Goal: Navigation & Orientation: Find specific page/section

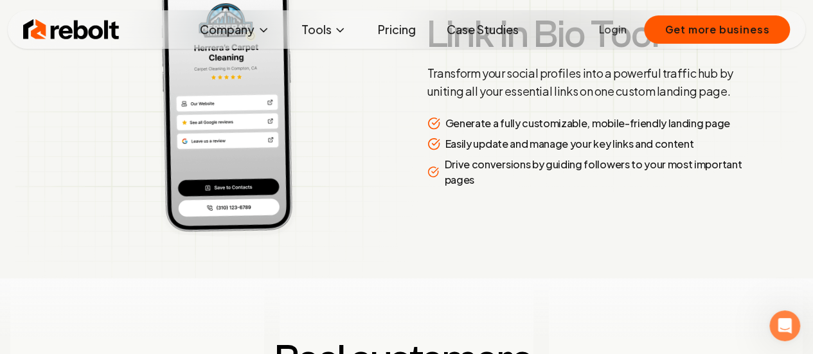
scroll to position [2640, 0]
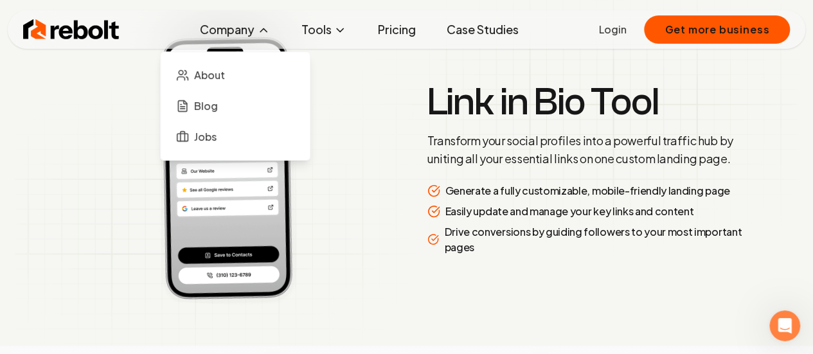
click at [261, 35] on icon at bounding box center [263, 30] width 13 height 13
click at [225, 71] on span "About" at bounding box center [209, 74] width 31 height 15
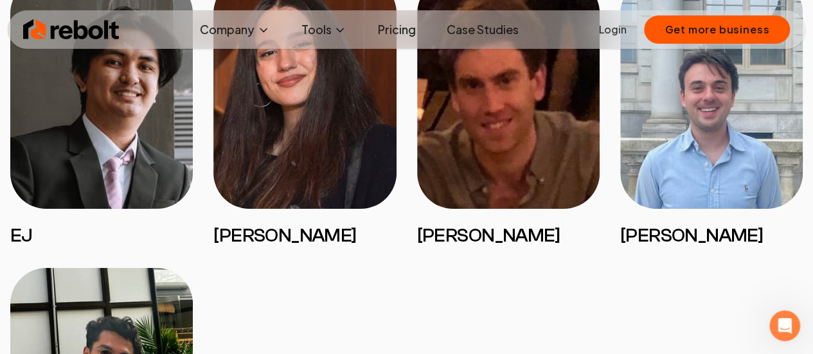
scroll to position [2312, 0]
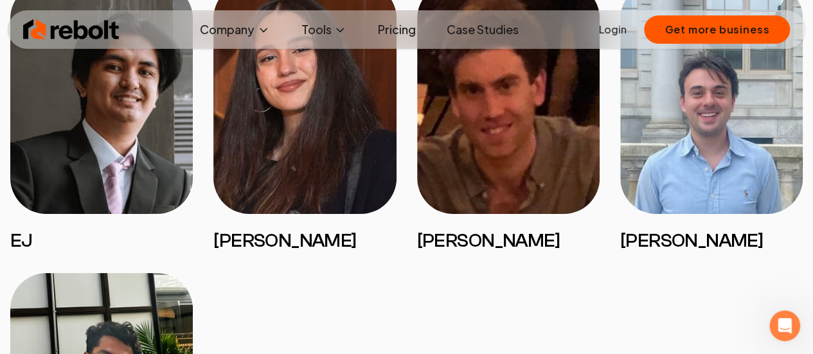
click at [707, 142] on img at bounding box center [711, 98] width 182 height 231
click at [671, 187] on img at bounding box center [711, 98] width 182 height 231
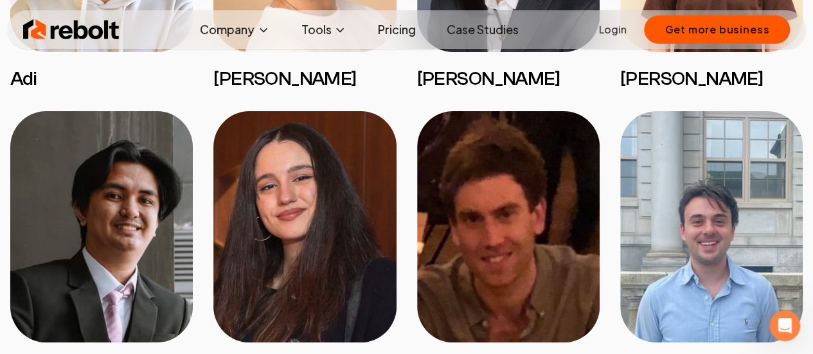
click at [674, 191] on img at bounding box center [711, 226] width 182 height 231
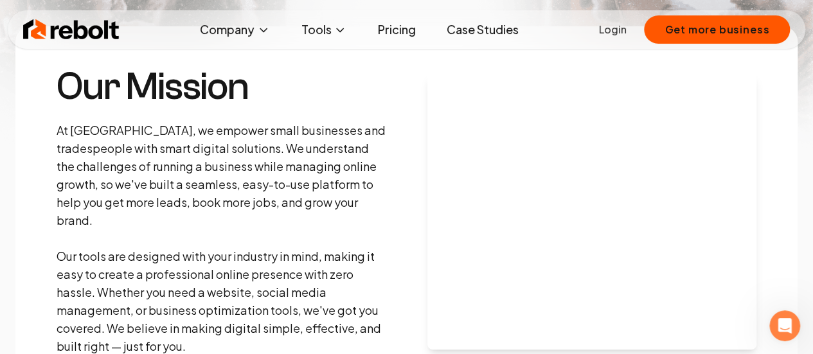
scroll to position [0, 0]
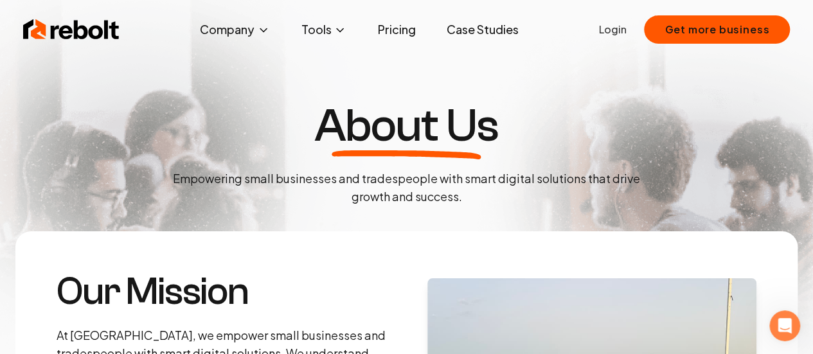
click at [98, 29] on img at bounding box center [71, 30] width 96 height 26
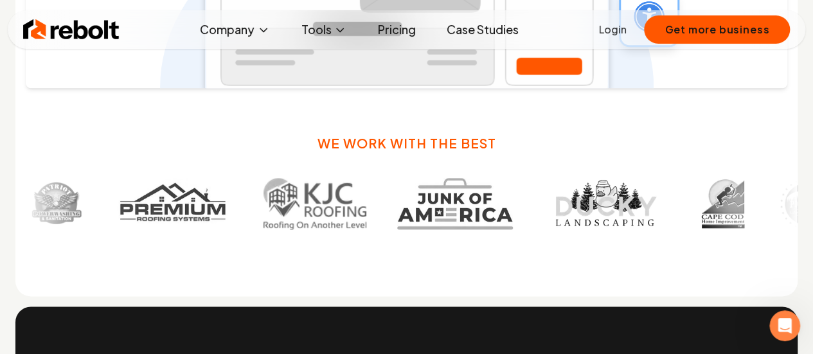
scroll to position [771, 0]
